Goal: Task Accomplishment & Management: Complete application form

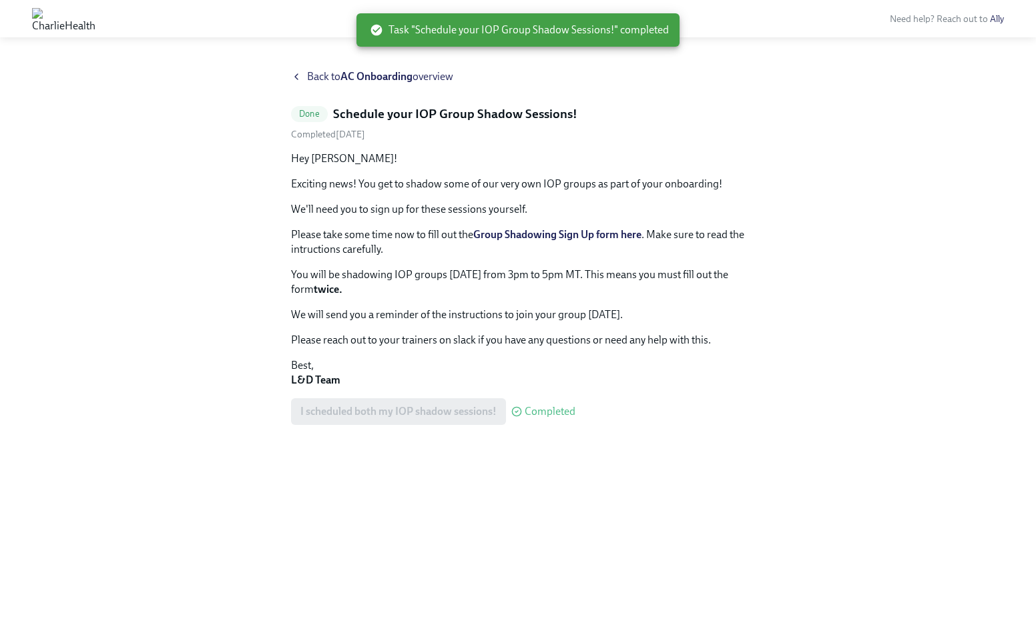
click at [372, 72] on strong "AC Onboarding" at bounding box center [376, 76] width 72 height 13
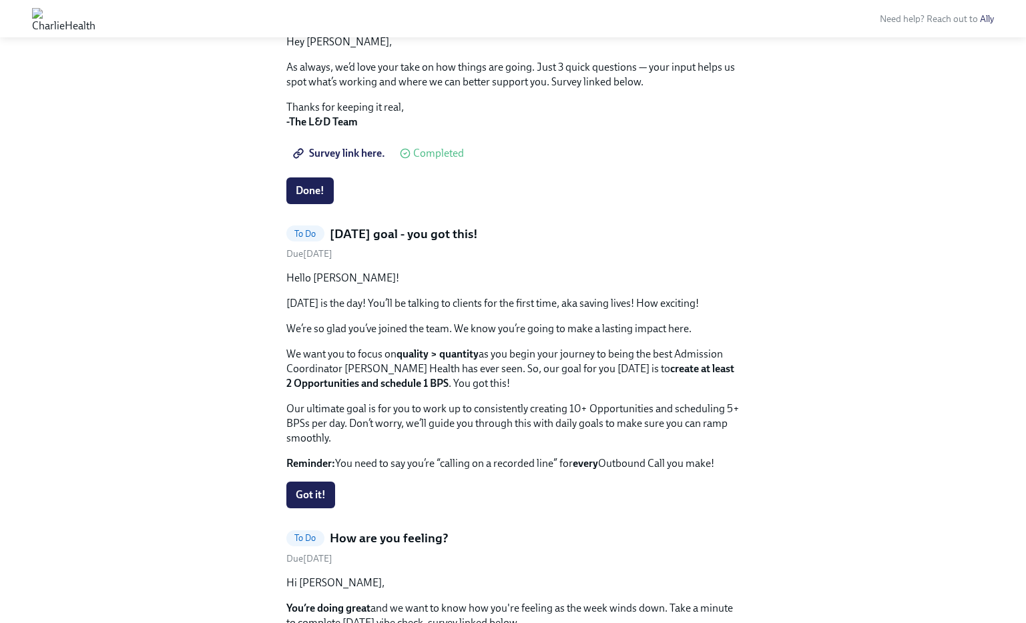
scroll to position [477, 0]
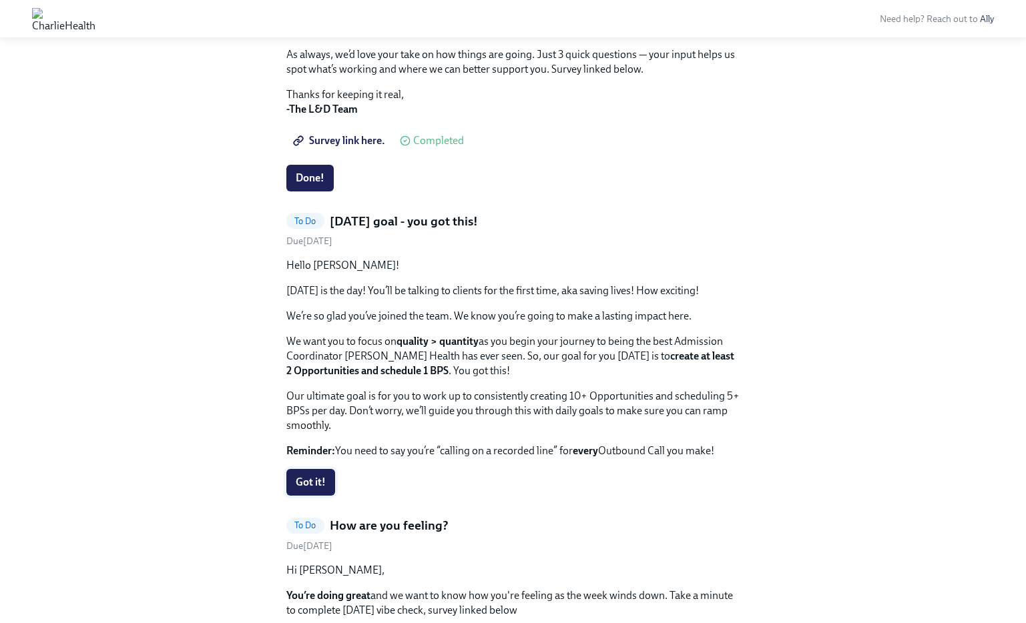
click at [318, 480] on span "Got it!" at bounding box center [311, 482] width 30 height 13
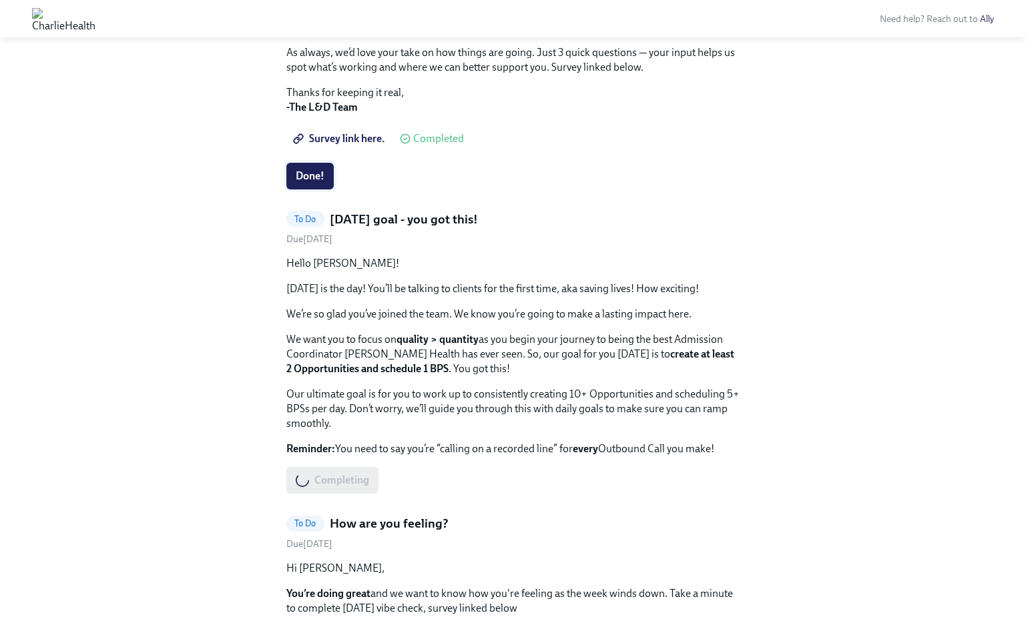
scroll to position [480, 0]
click at [321, 171] on span "Done!" at bounding box center [310, 175] width 29 height 13
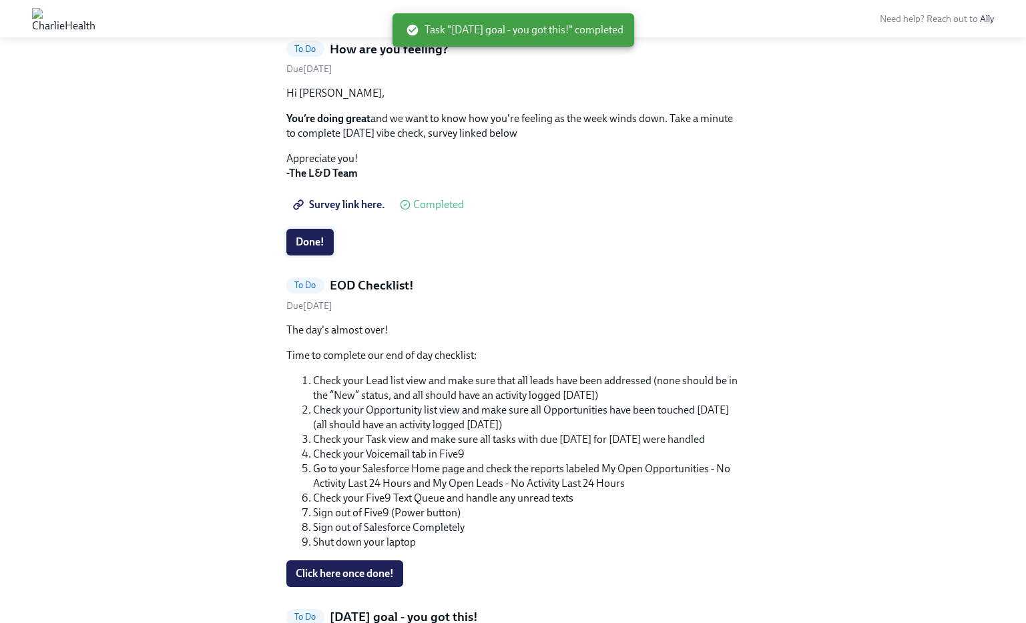
scroll to position [412, 0]
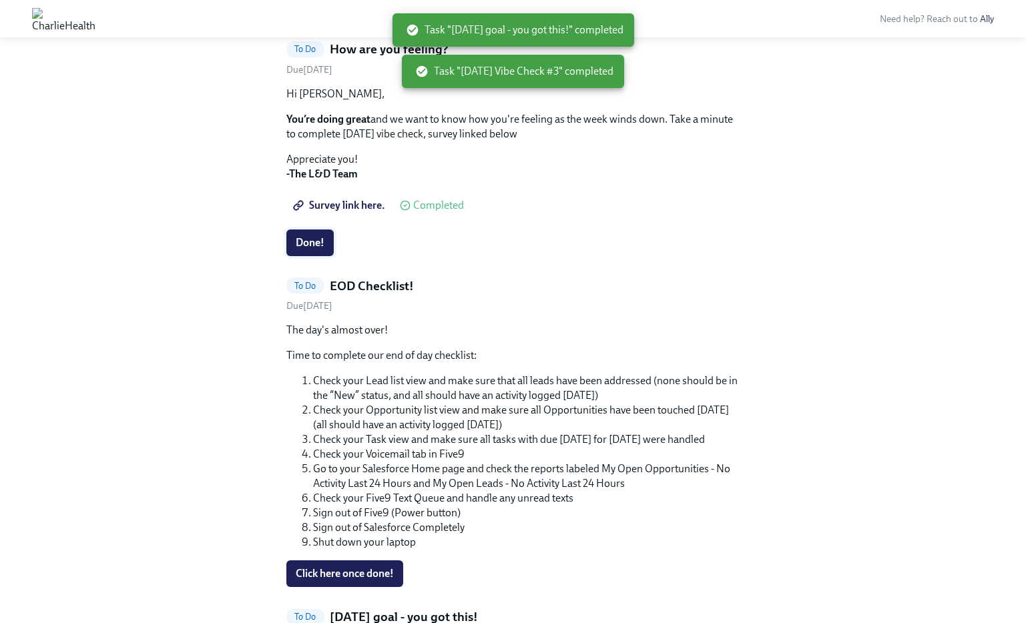
click at [311, 245] on span "Done!" at bounding box center [310, 242] width 29 height 13
click at [388, 576] on span "Click here once done!" at bounding box center [345, 573] width 98 height 13
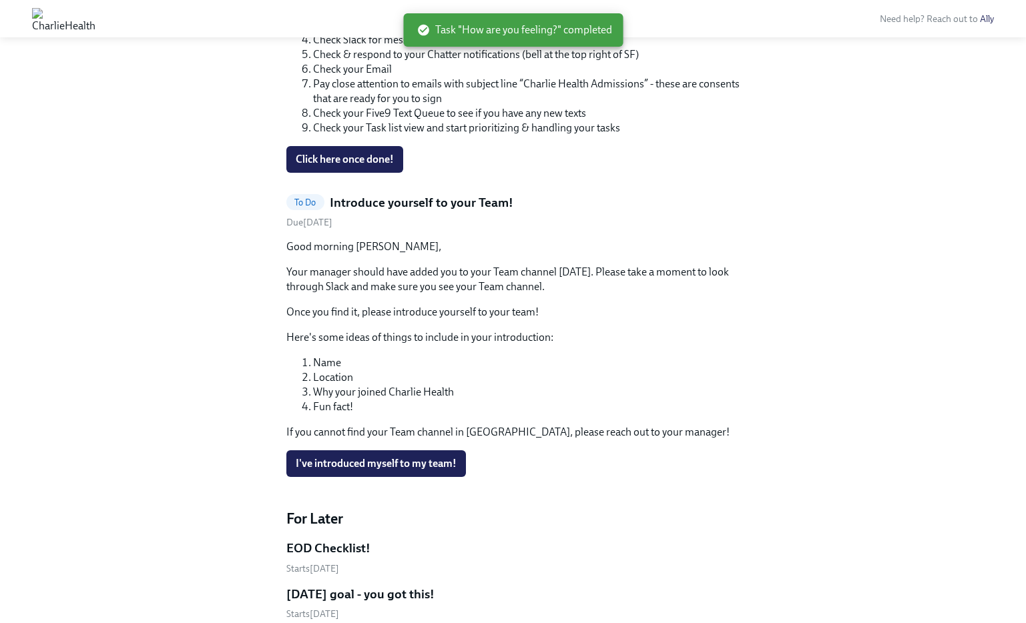
scroll to position [2188, 0]
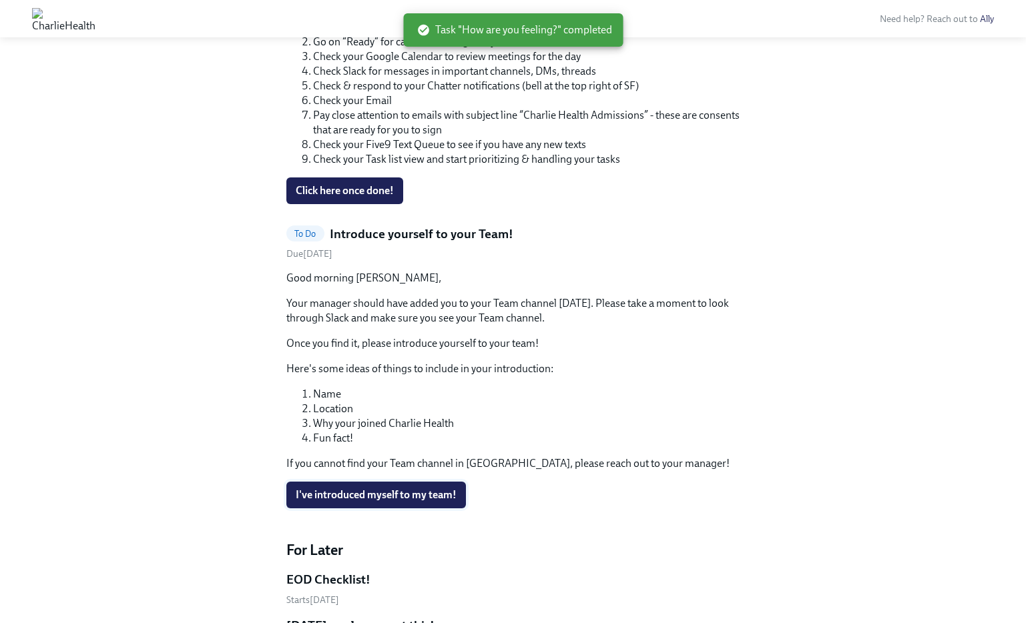
click at [437, 492] on span "I've introduced myself to my team!" at bounding box center [376, 494] width 161 height 13
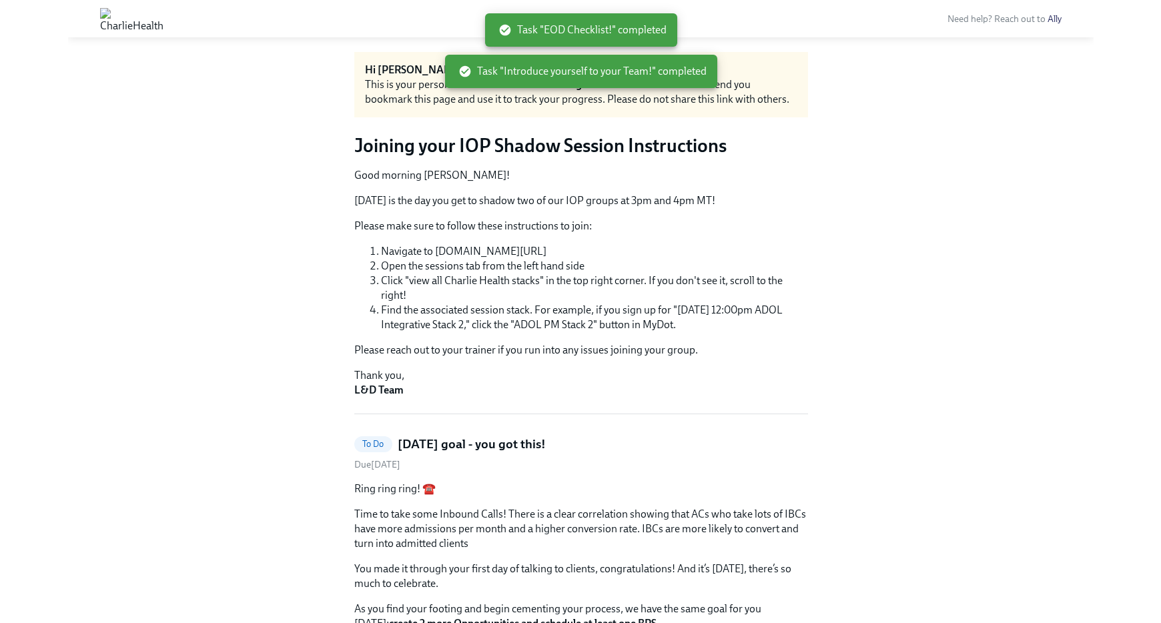
scroll to position [0, 0]
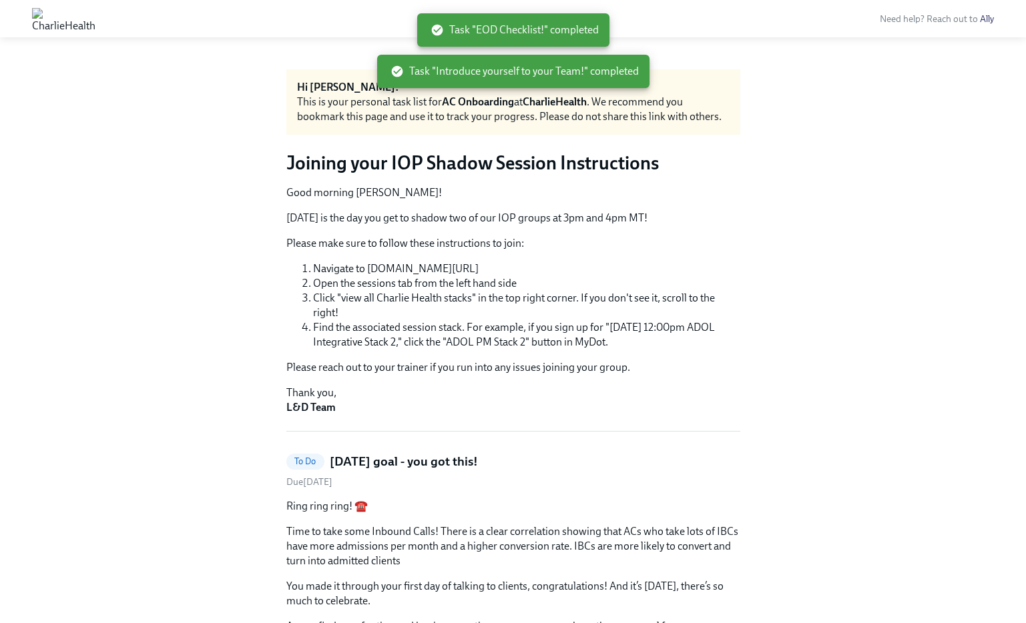
drag, startPoint x: 863, startPoint y: 191, endPoint x: 875, endPoint y: 146, distance: 46.9
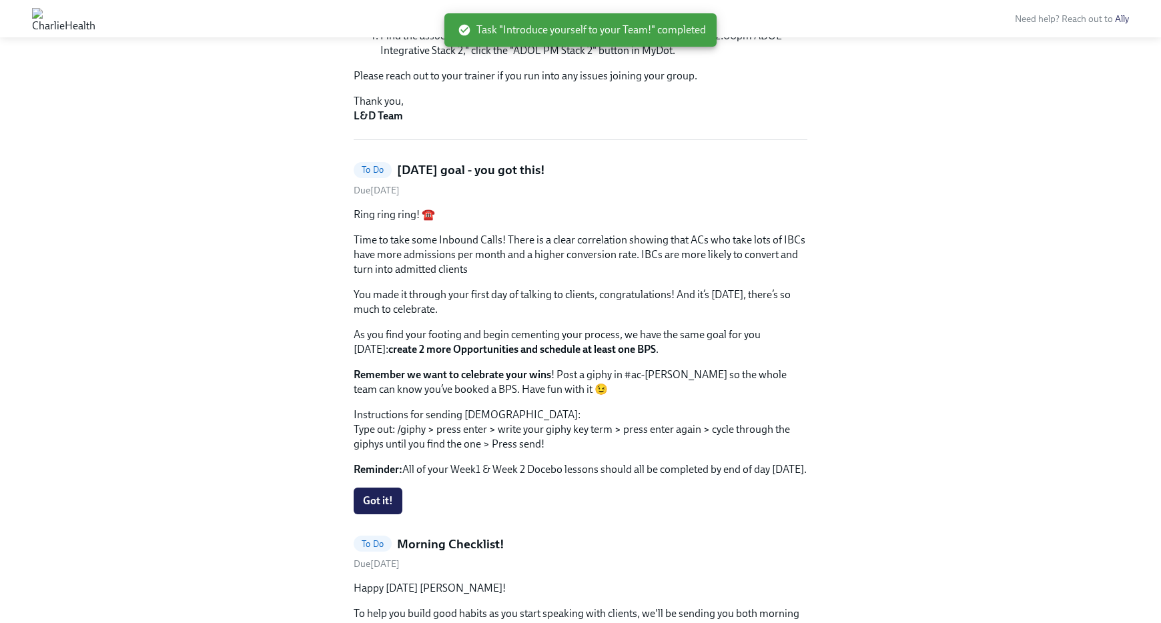
scroll to position [318, 0]
